Goal: Communication & Community: Share content

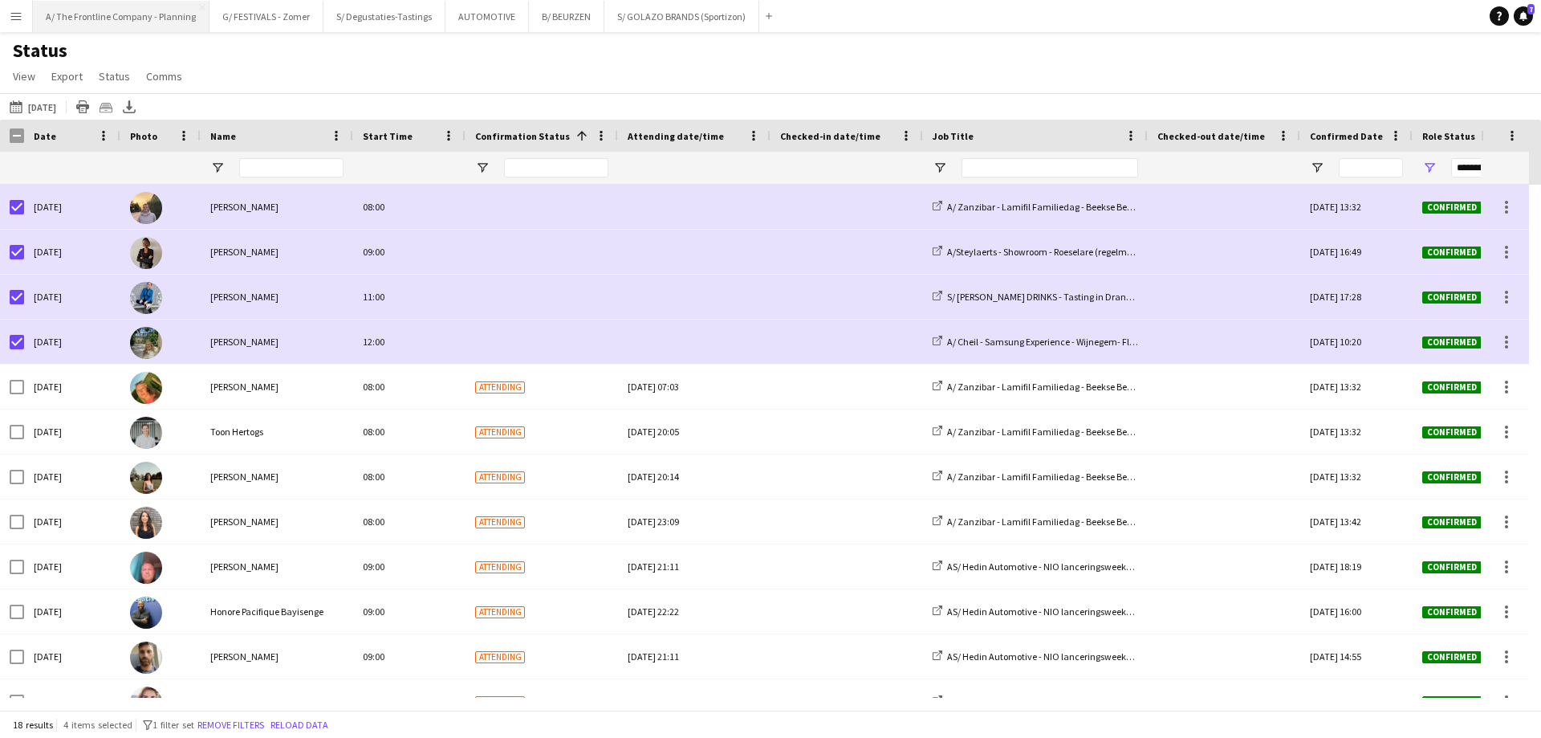
click at [149, 14] on button "A/ The Frontline Company - Planning Close" at bounding box center [121, 16] width 177 height 31
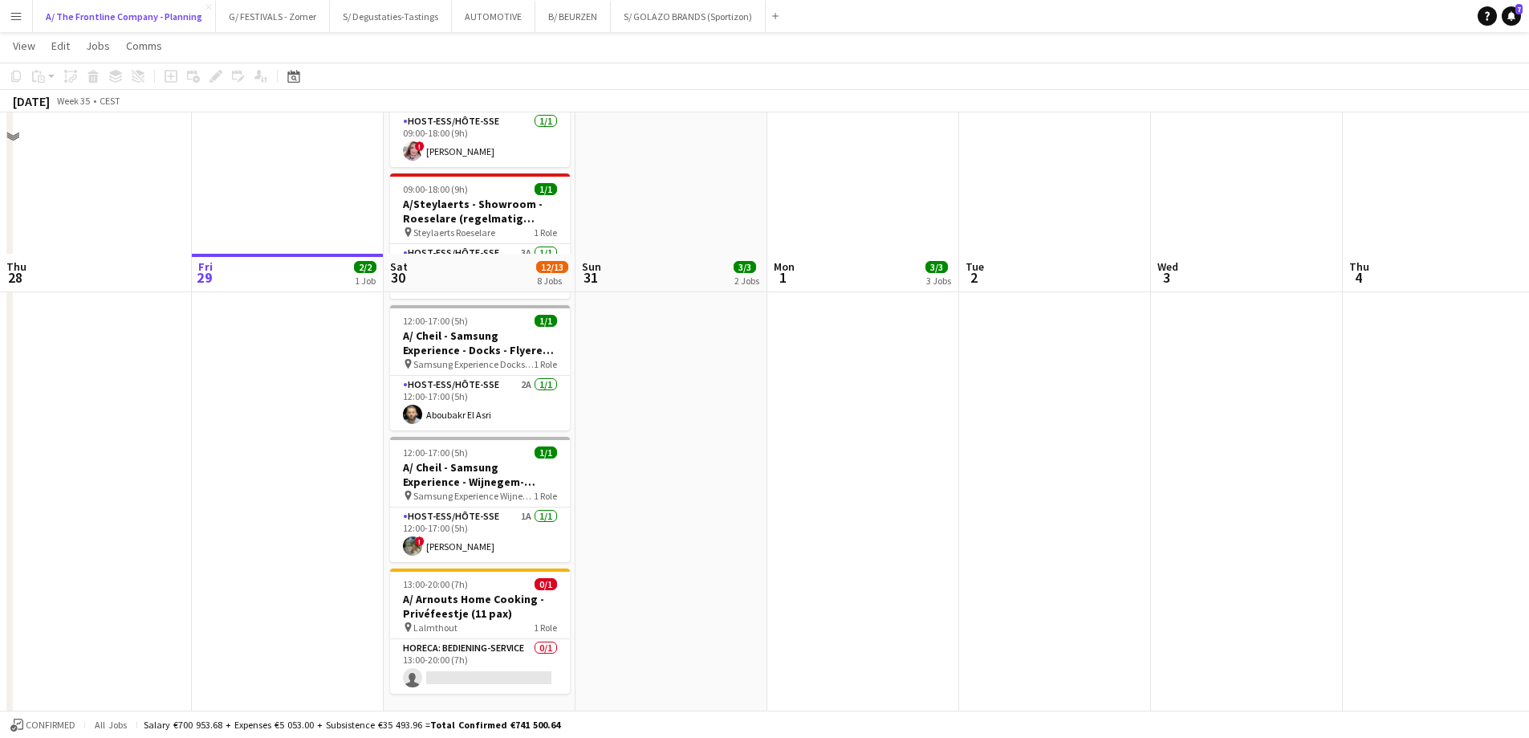
scroll to position [1133, 0]
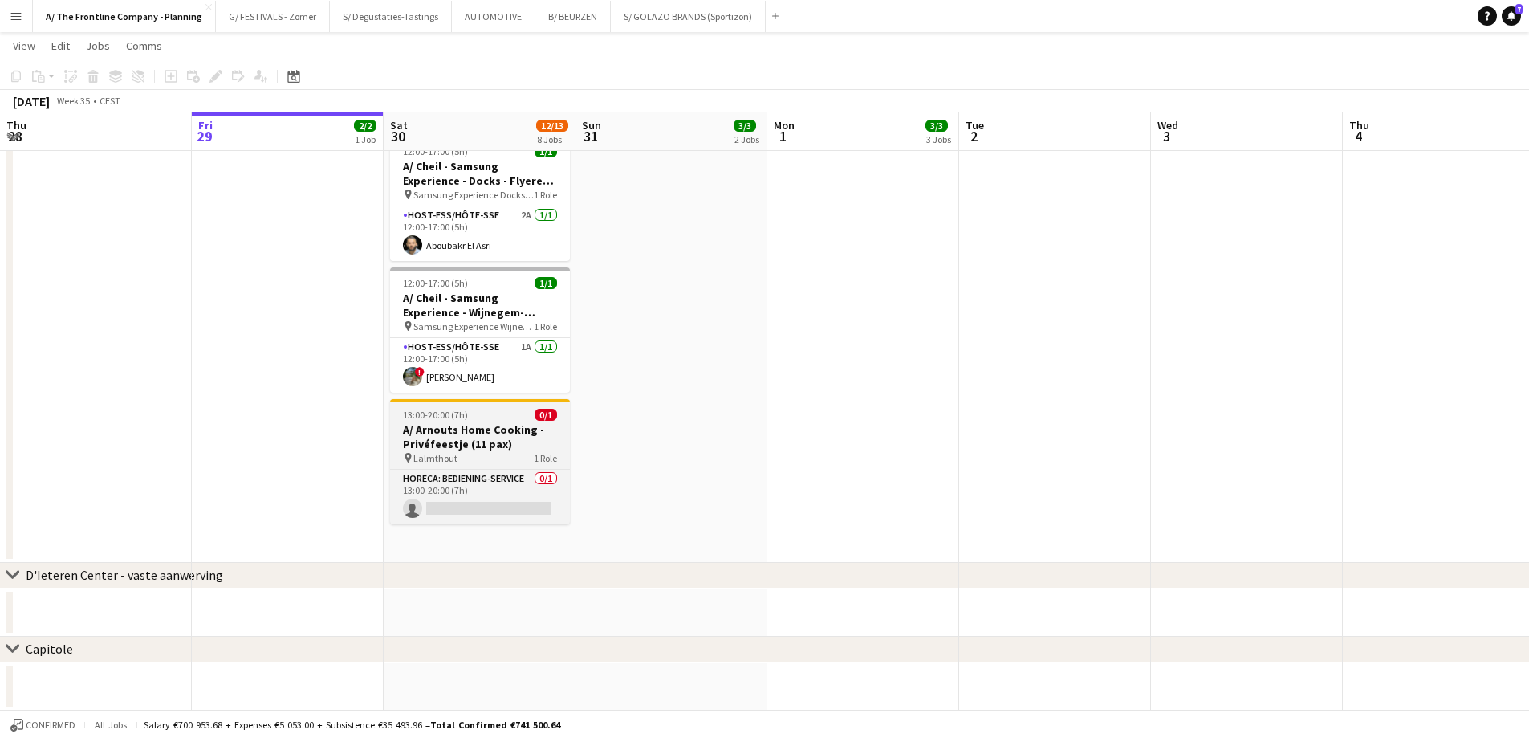
click at [478, 432] on h3 "A/ Arnouts Home Cooking - Privéfeestje (11 pax)" at bounding box center [480, 436] width 180 height 29
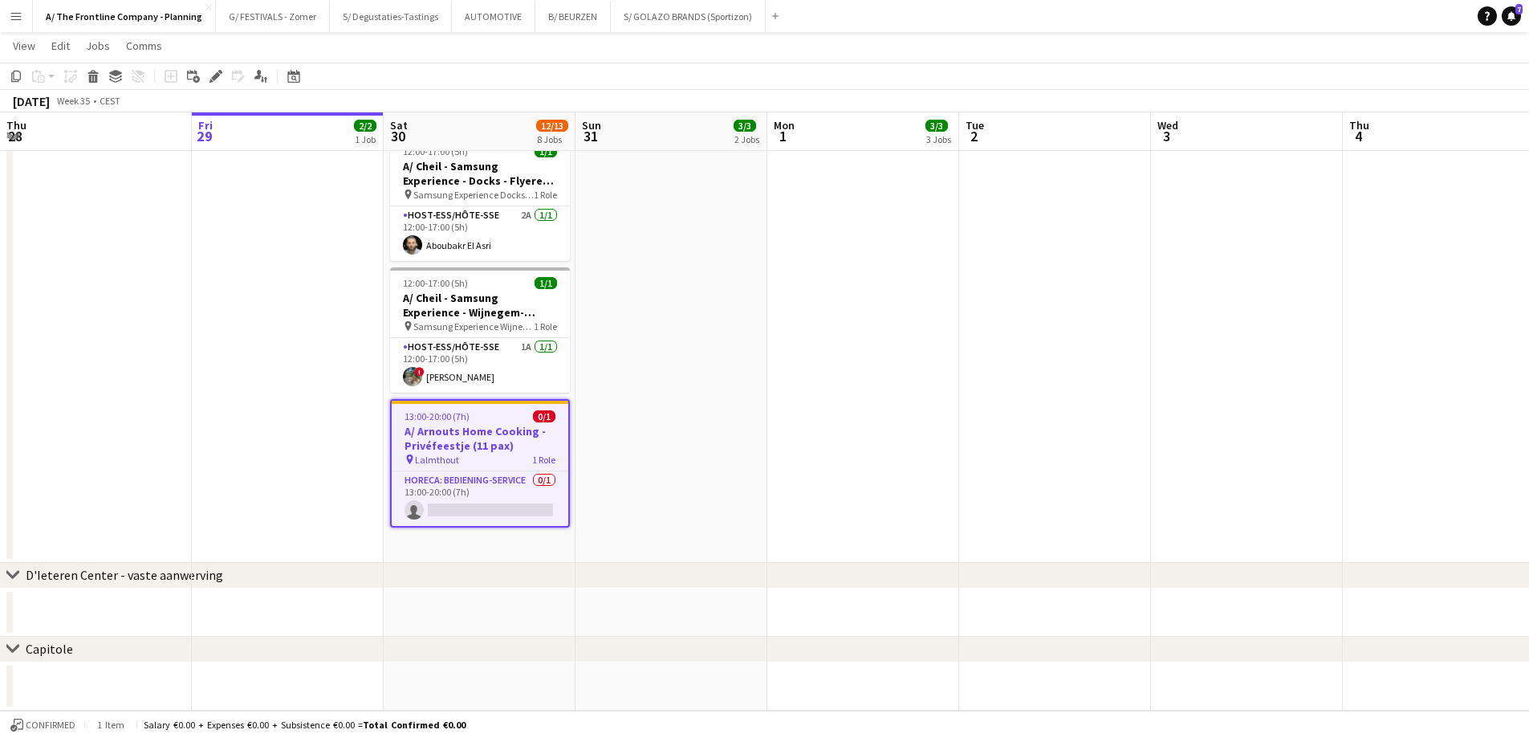
click at [483, 424] on h3 "A/ Arnouts Home Cooking - Privéfeestje (11 pax)" at bounding box center [480, 438] width 177 height 29
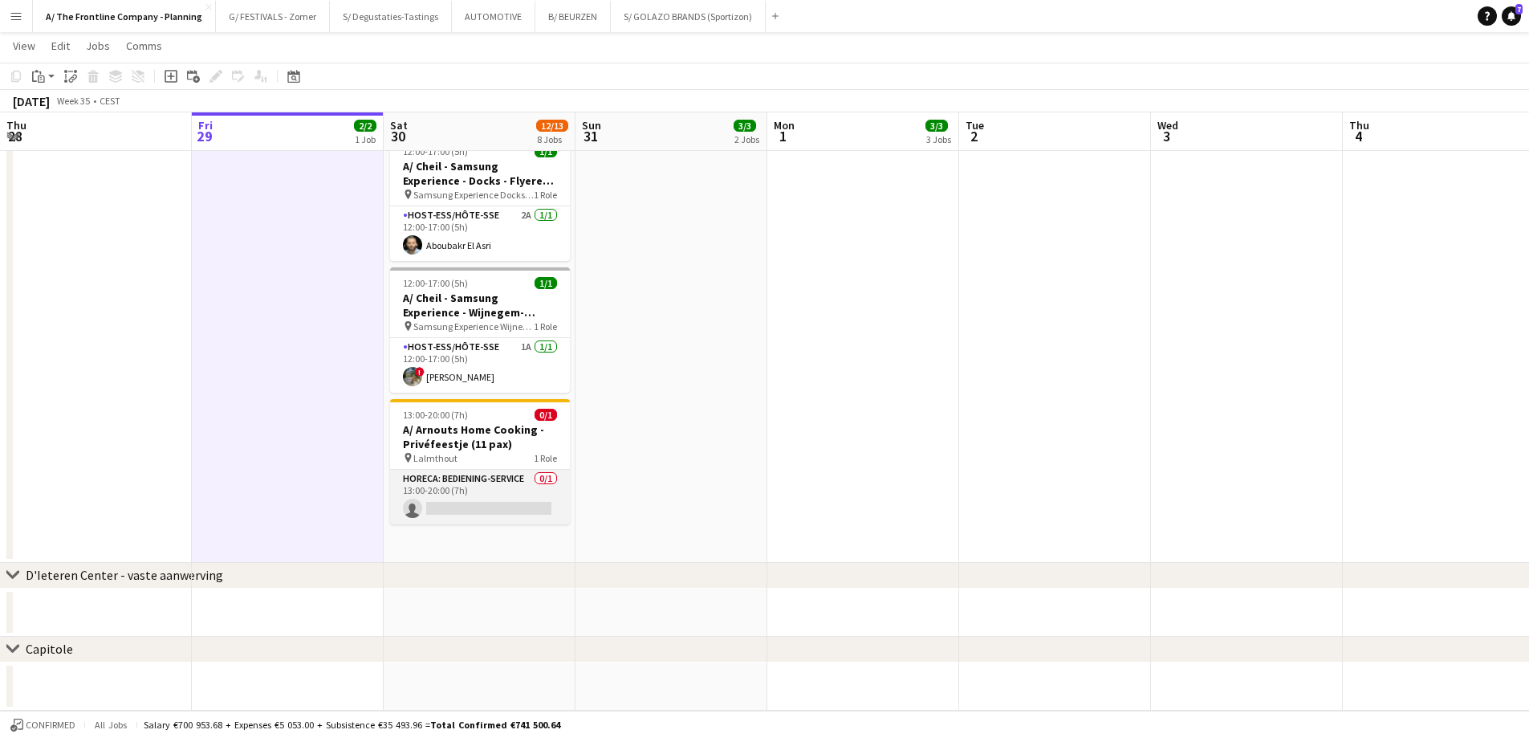
click at [448, 483] on app-card-role "Horeca: Bediening-Service 0/1 13:00-20:00 (7h) single-neutral-actions" at bounding box center [480, 497] width 180 height 55
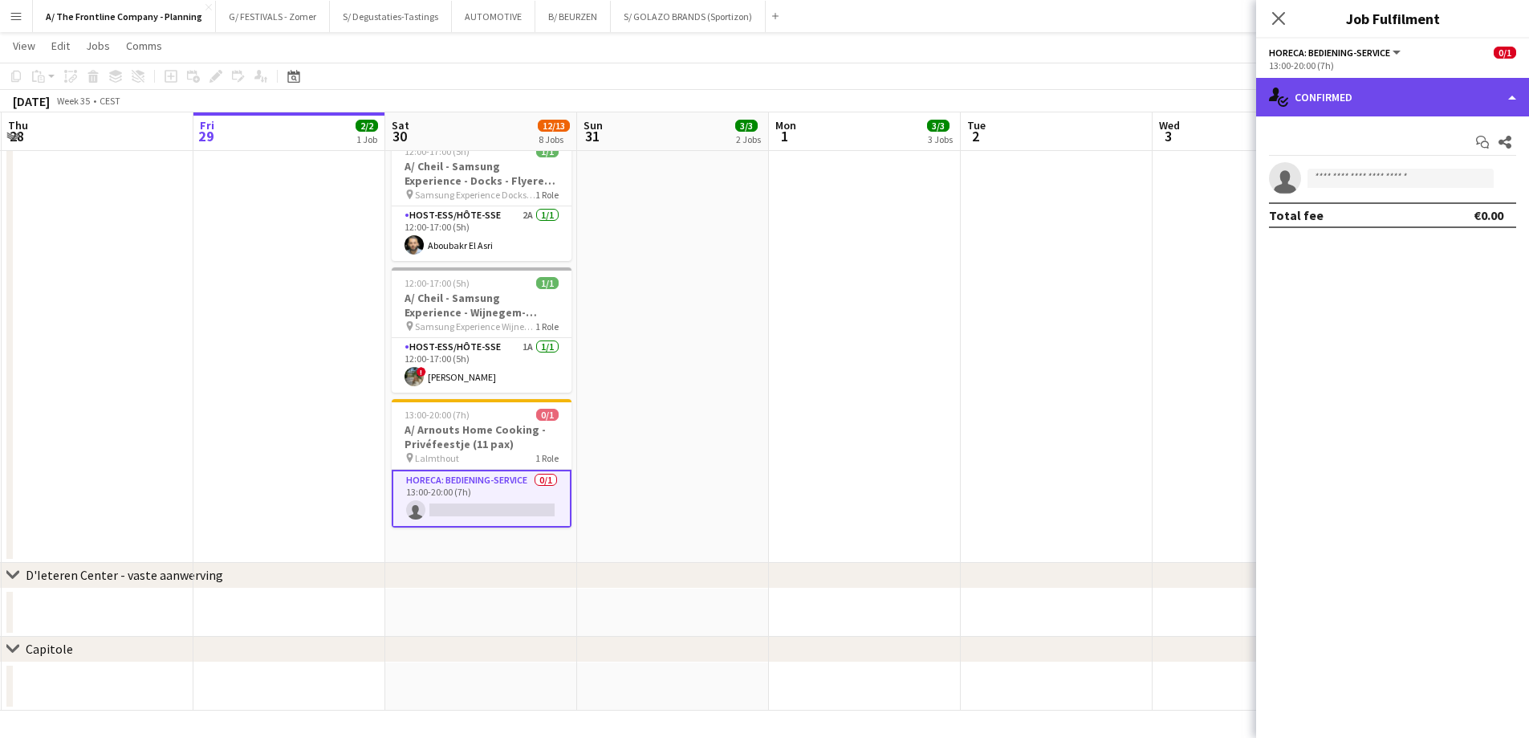
click at [1360, 106] on div "single-neutral-actions-check-2 Confirmed" at bounding box center [1392, 97] width 273 height 39
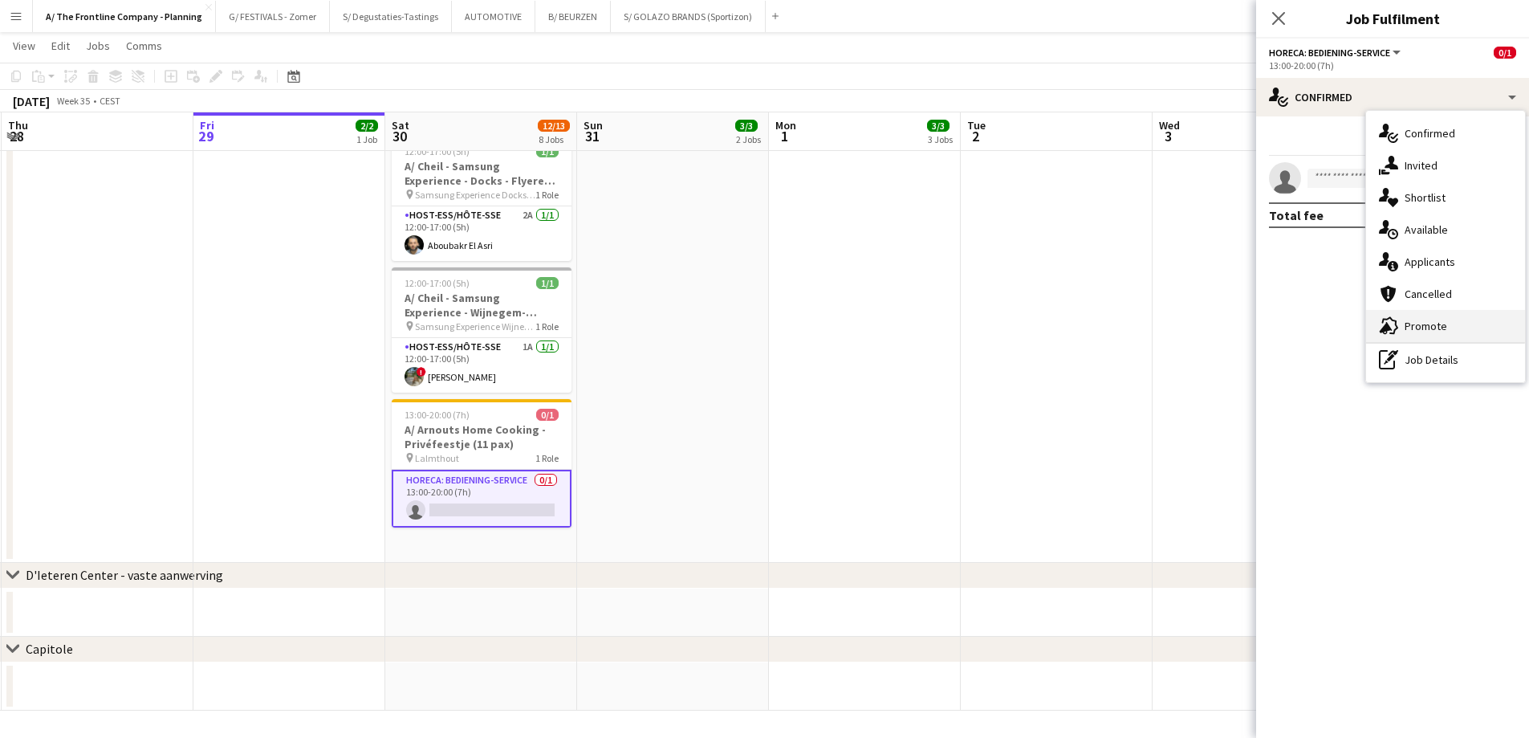
click at [1401, 322] on div "advertising-megaphone Promote" at bounding box center [1445, 326] width 159 height 32
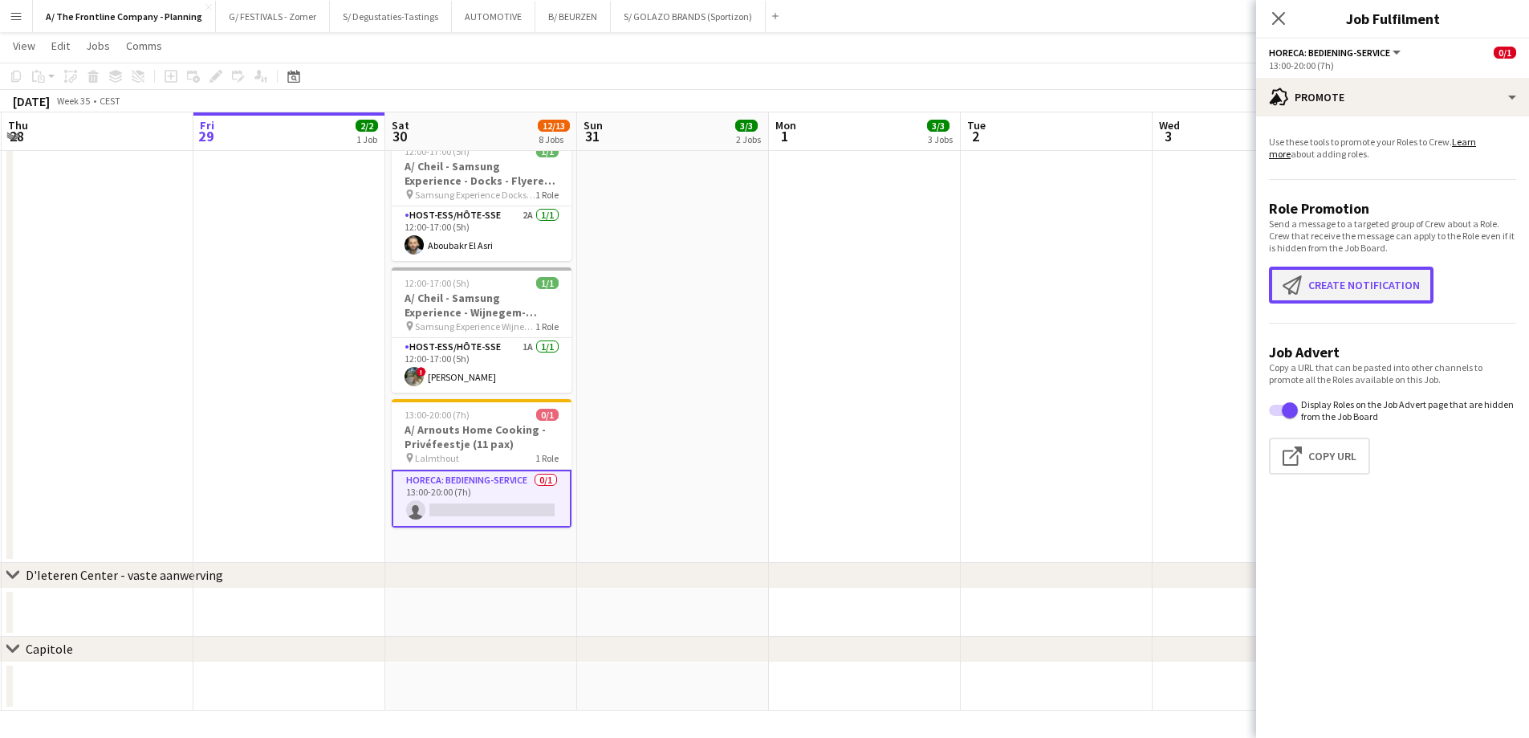
click at [1393, 293] on button "Create notification Create notification" at bounding box center [1351, 285] width 165 height 37
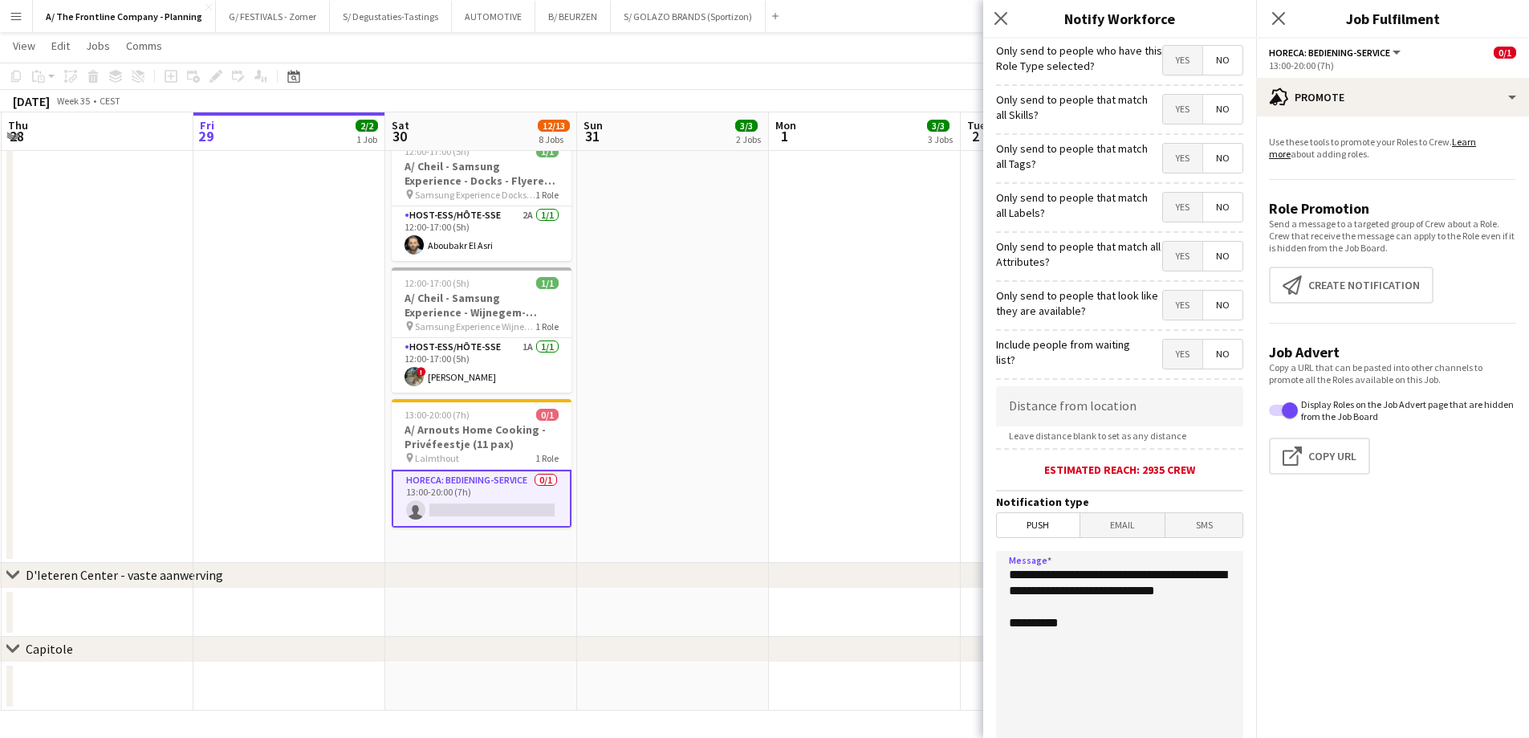
drag, startPoint x: 1090, startPoint y: 610, endPoint x: 815, endPoint y: 518, distance: 290.4
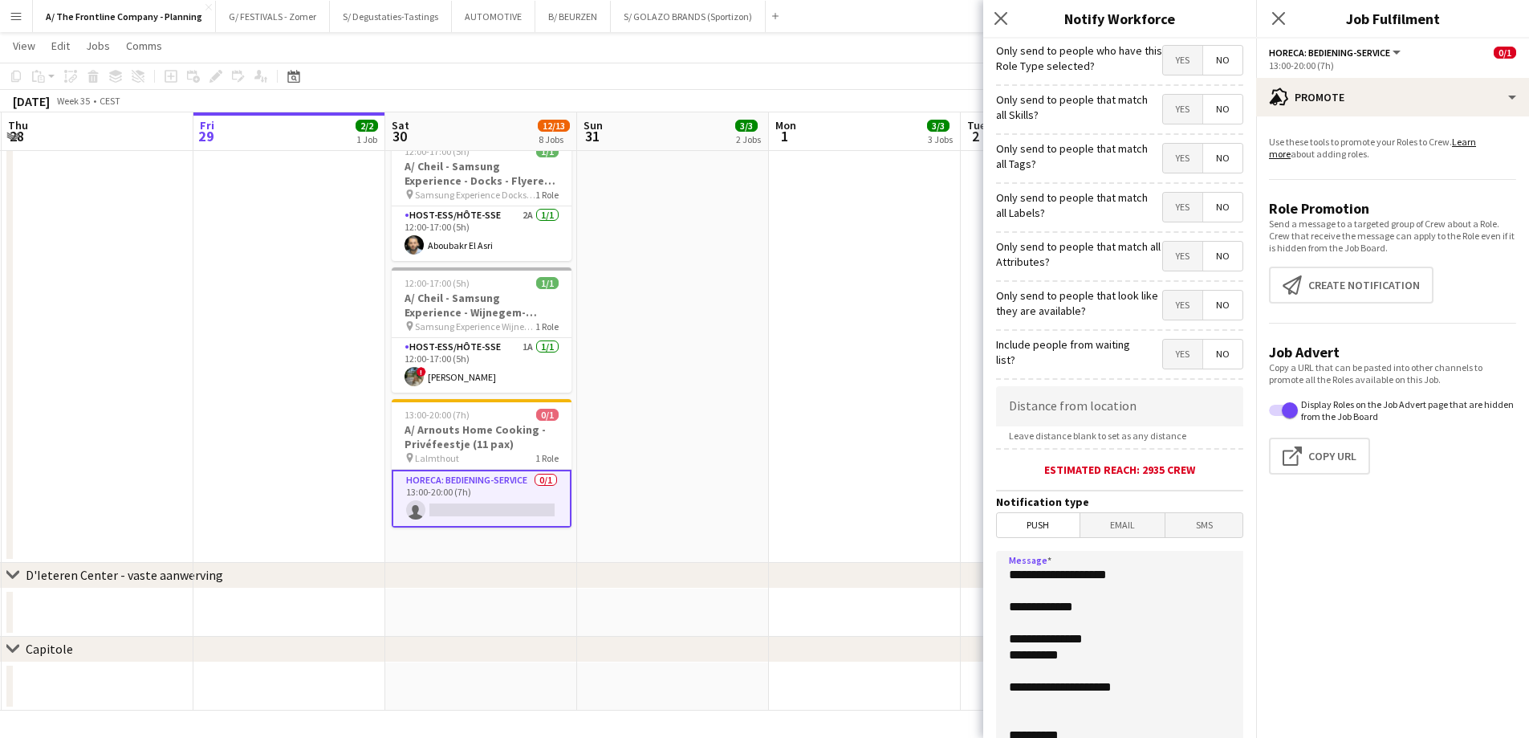
scroll to position [146, 0]
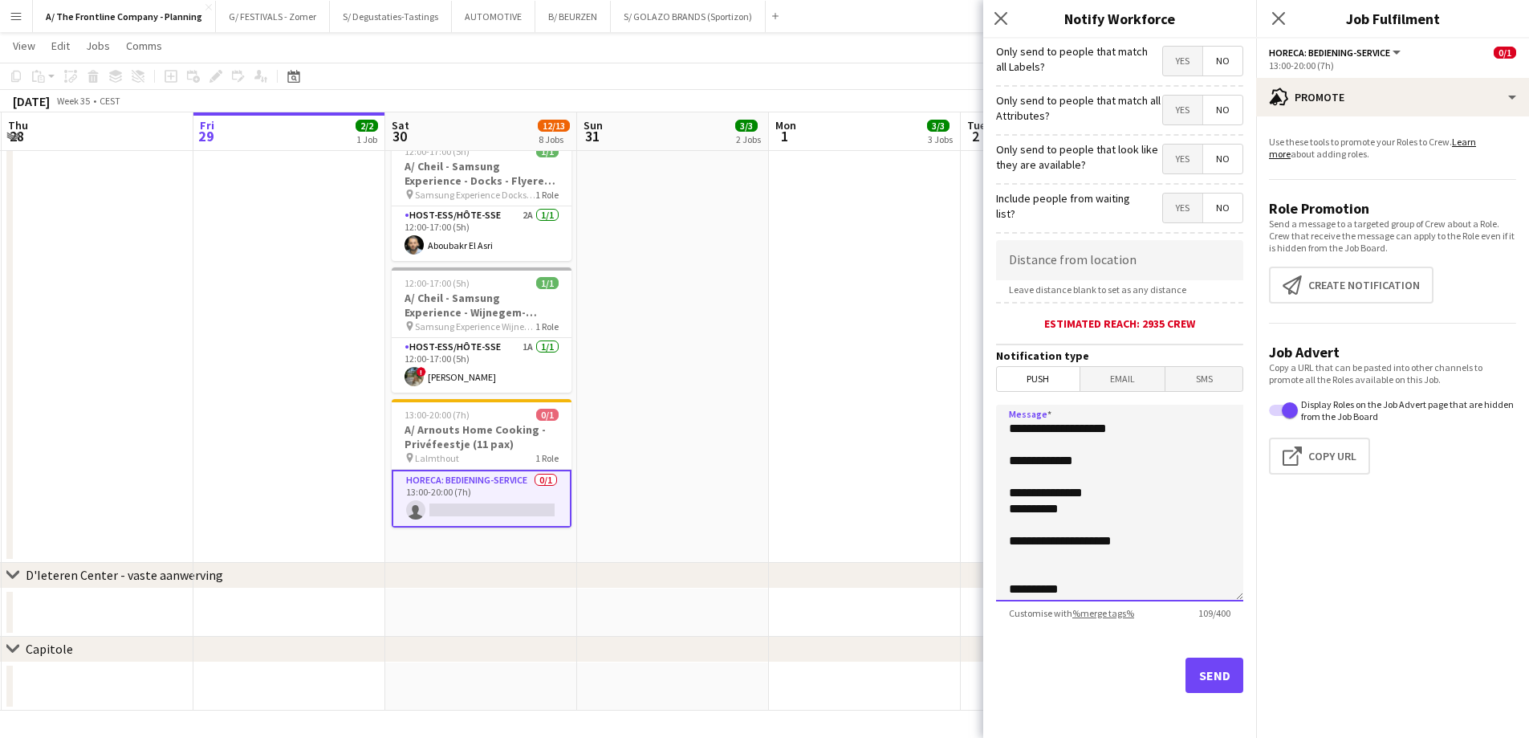
type textarea "**********"
click at [1205, 686] on button "Send" at bounding box center [1215, 675] width 58 height 35
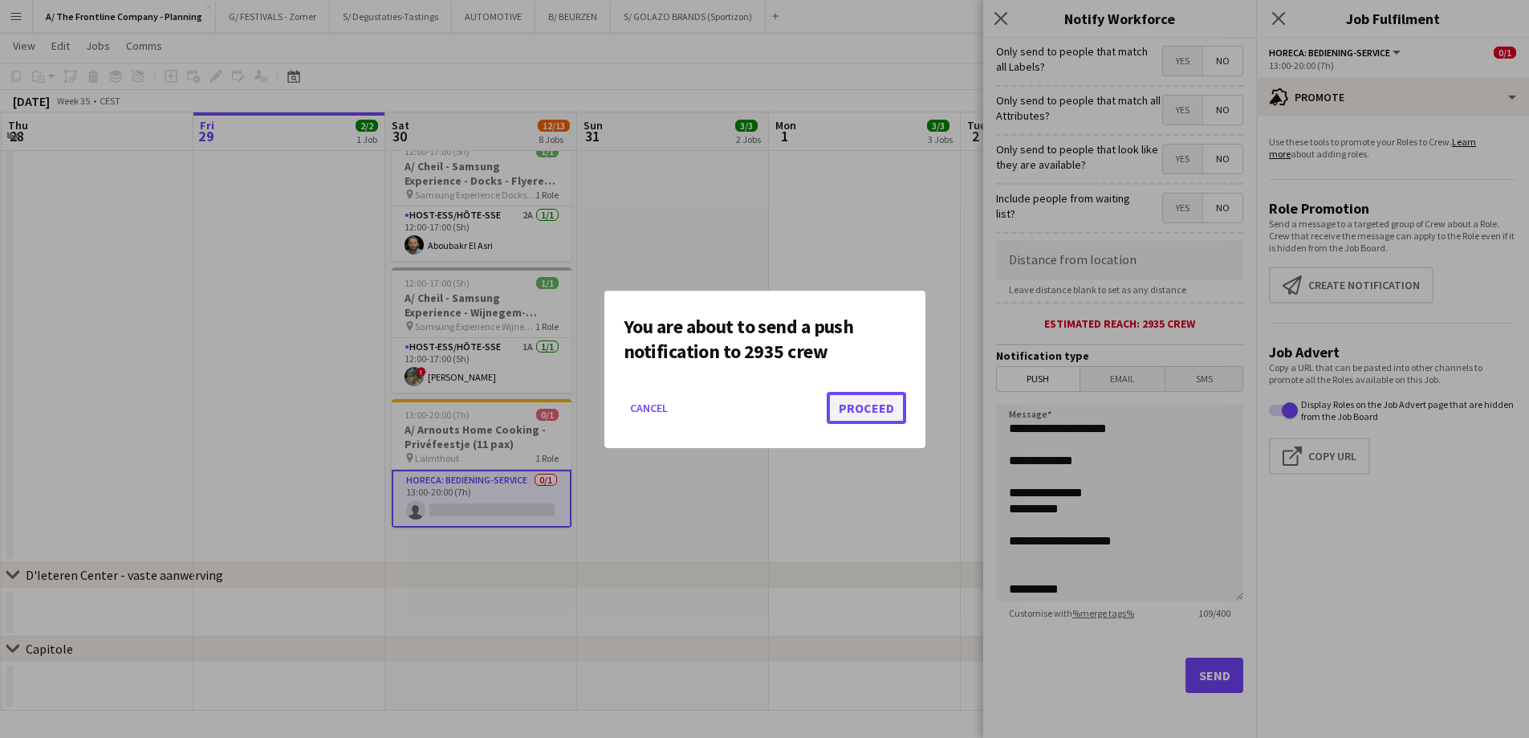
click at [853, 412] on button "Proceed" at bounding box center [866, 408] width 79 height 32
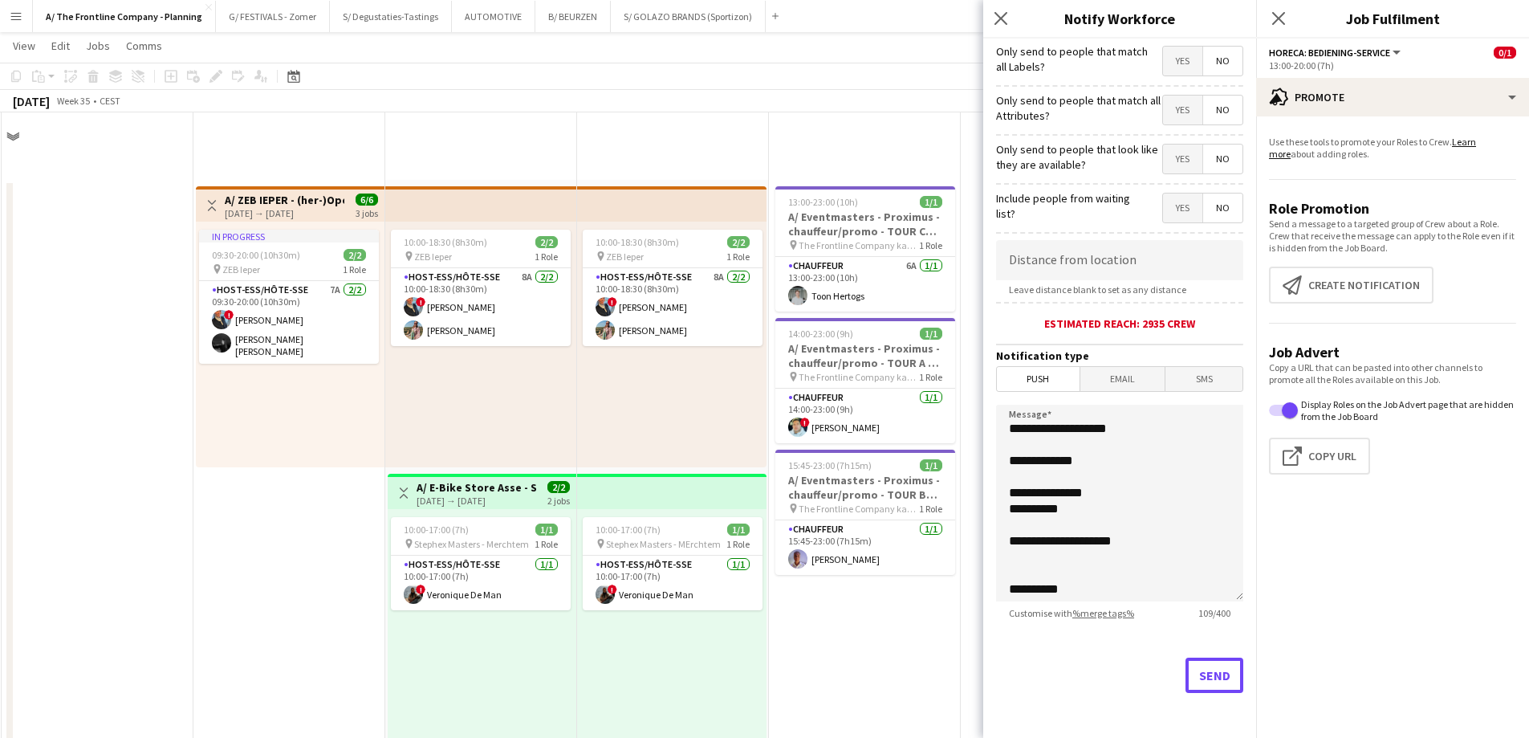
scroll to position [1133, 0]
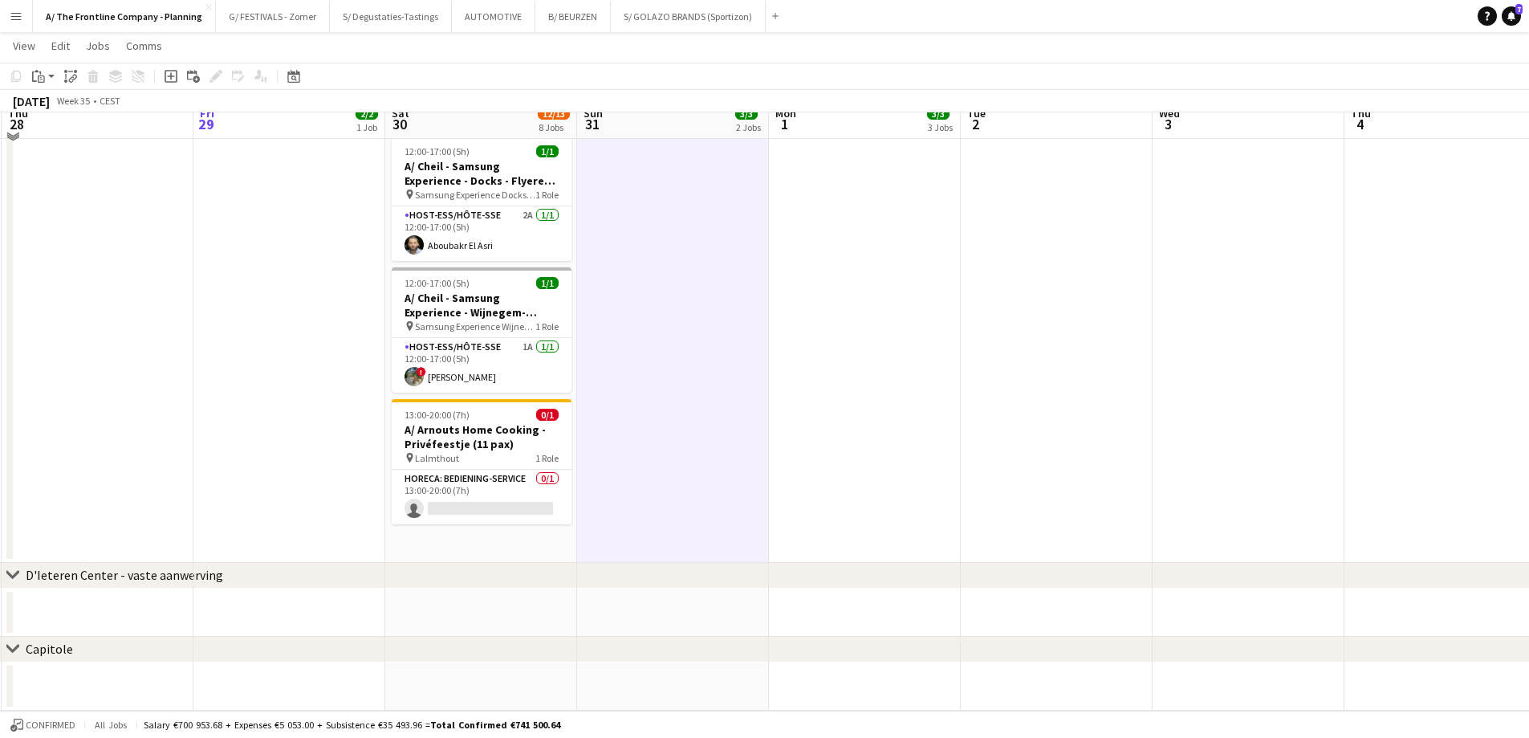
scroll to position [571, 0]
